Goal: Ask a question

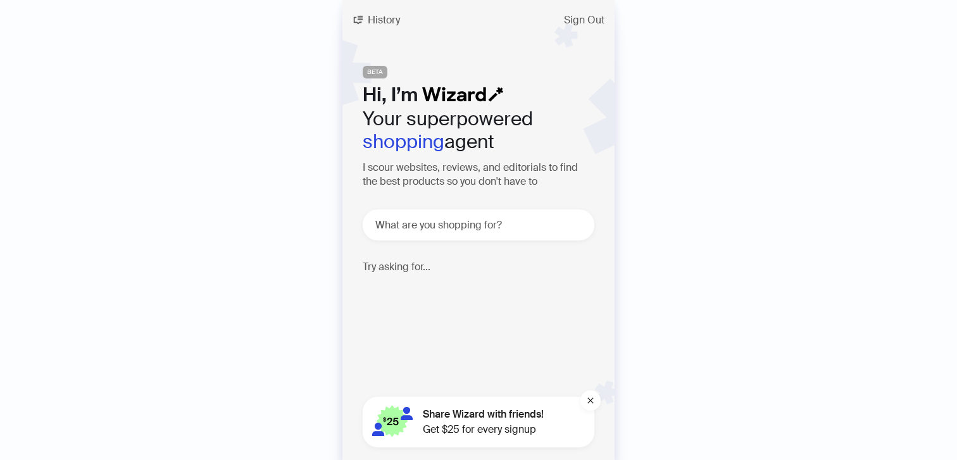
scroll to position [751, 0]
click at [441, 227] on textarea at bounding box center [484, 225] width 222 height 16
click at [379, 30] on div "History Sign Out BETA Hi, I’m Your superpowered shopping agent I scour websites…" at bounding box center [478, 230] width 272 height 460
click at [379, 19] on span "History" at bounding box center [384, 20] width 32 height 10
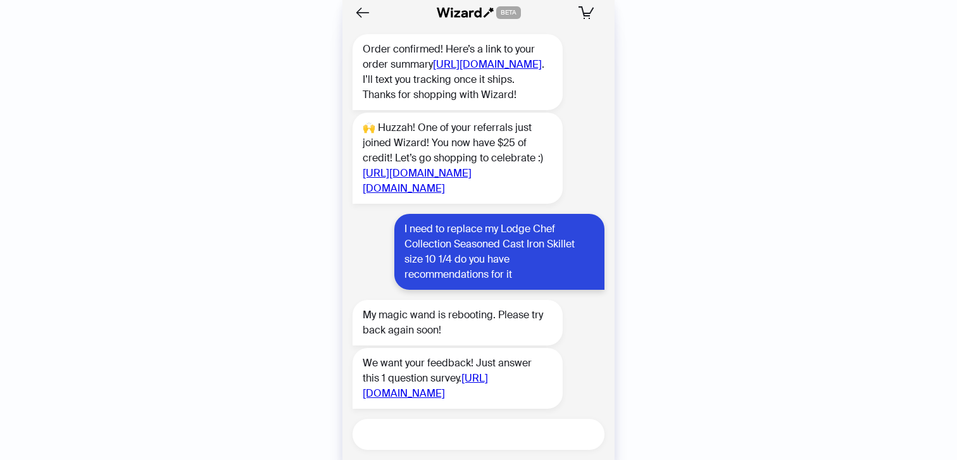
click at [437, 427] on textarea at bounding box center [484, 435] width 242 height 16
type textarea "**"
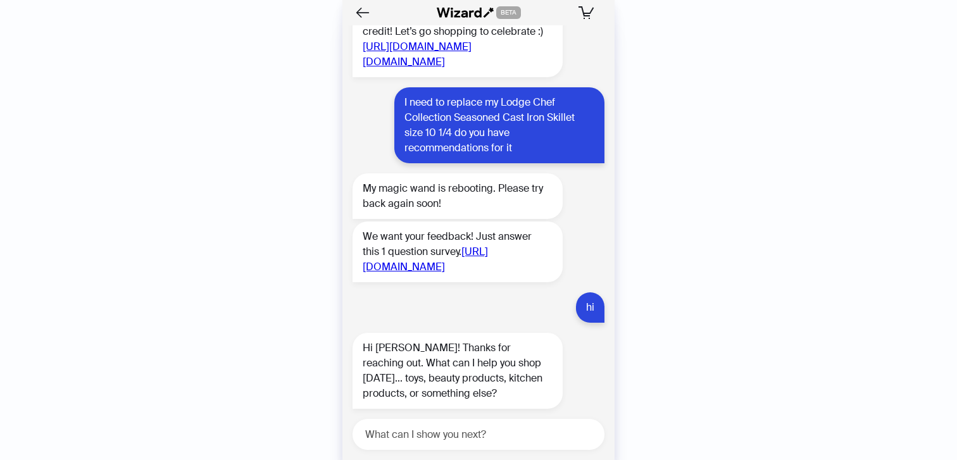
scroll to position [877, 0]
